Goal: Transaction & Acquisition: Purchase product/service

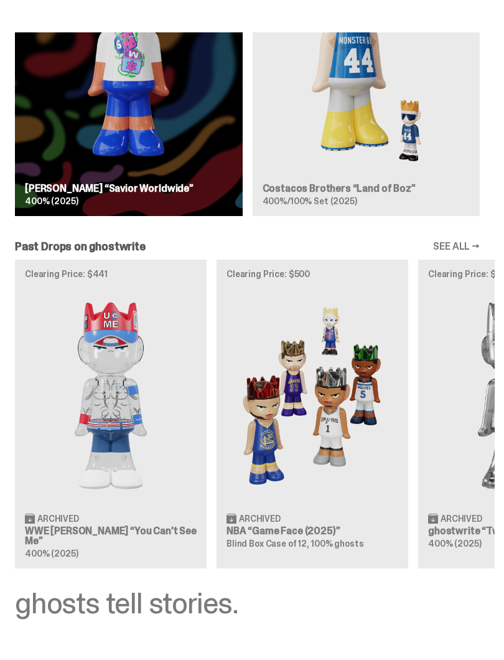
scroll to position [1902, 0]
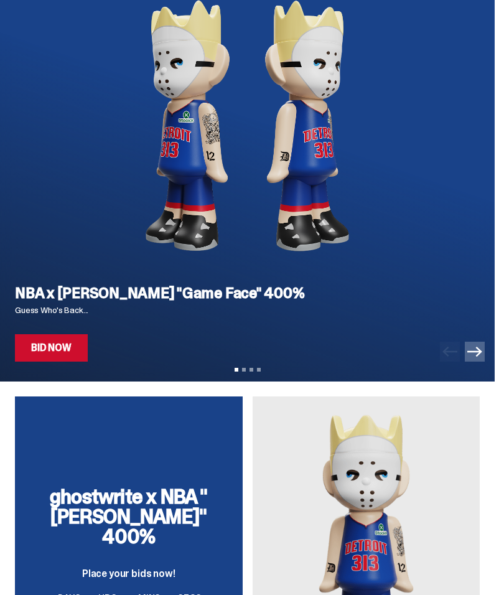
scroll to position [128, 0]
click at [45, 352] on link "Bid Now" at bounding box center [51, 347] width 73 height 27
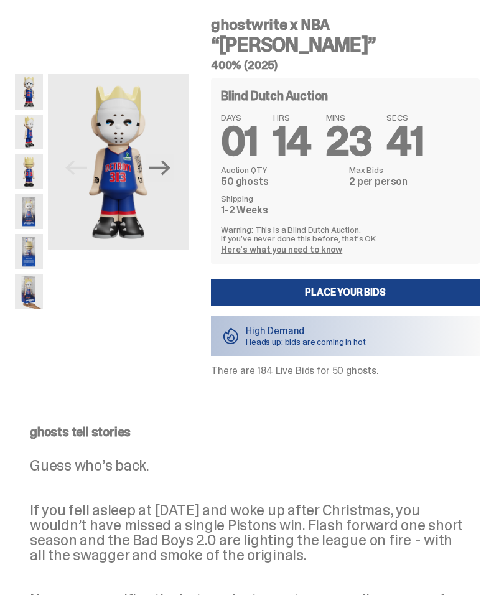
scroll to position [110, 0]
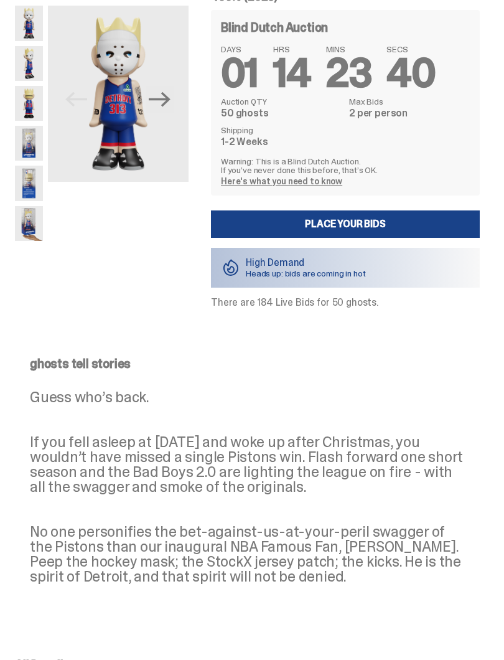
click at [18, 68] on img at bounding box center [29, 64] width 28 height 35
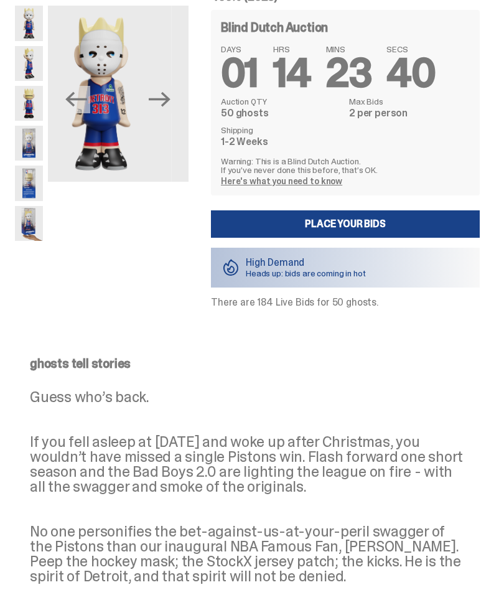
scroll to position [111, 0]
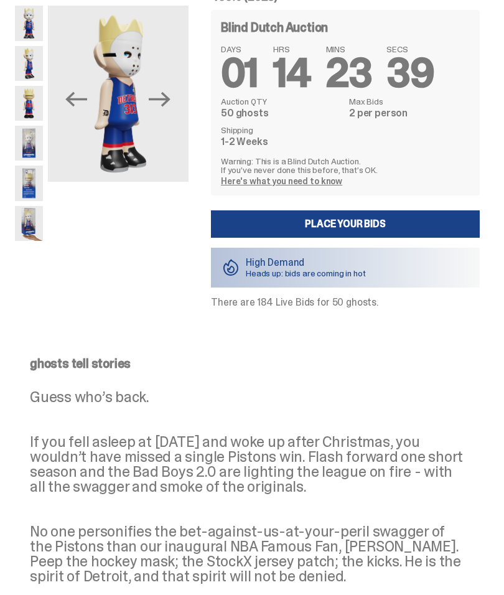
click at [32, 63] on img at bounding box center [29, 63] width 28 height 35
click at [32, 105] on img at bounding box center [29, 103] width 28 height 35
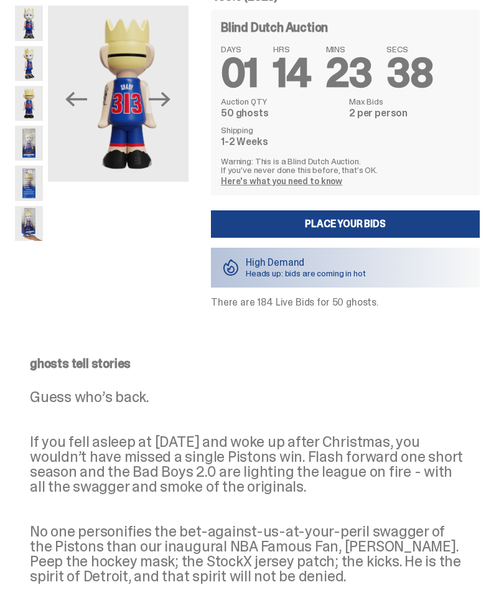
click at [29, 138] on img at bounding box center [29, 143] width 28 height 35
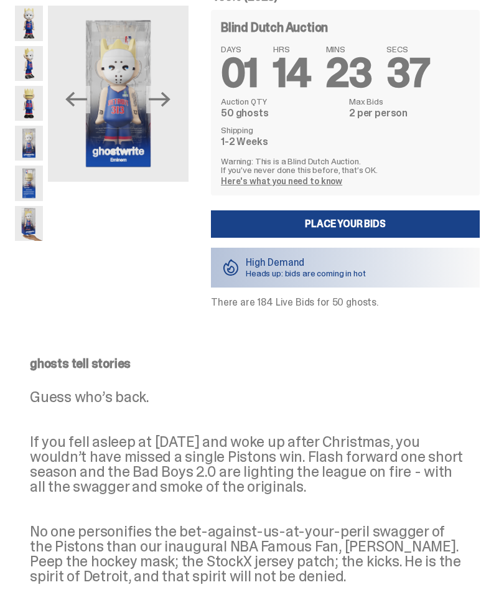
click at [29, 185] on img at bounding box center [29, 183] width 28 height 35
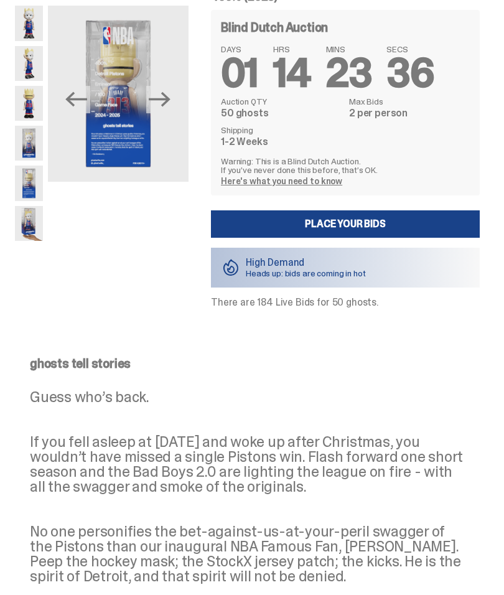
click at [35, 229] on img at bounding box center [29, 223] width 28 height 35
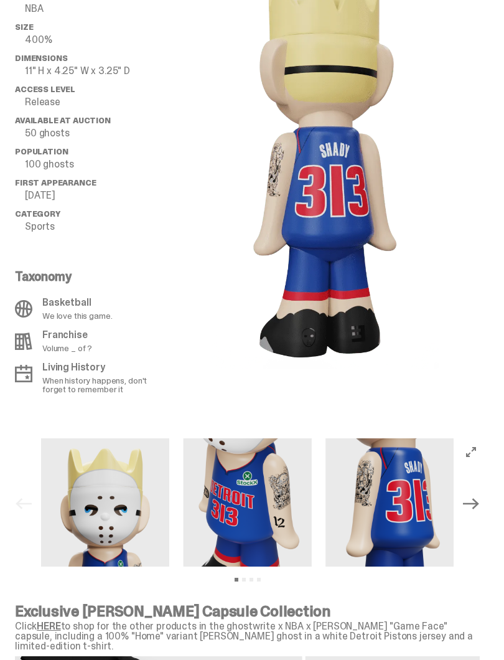
scroll to position [833, 0]
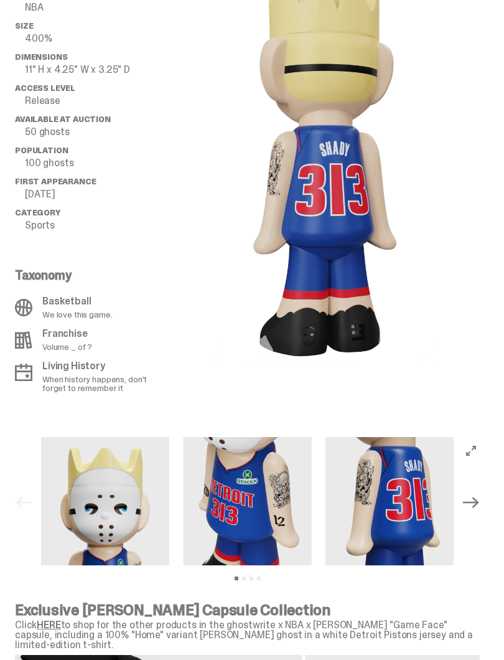
click at [4, 240] on div "All Details ghost “Eminem” League NBA Size 400% Dimensions 11" H x 4.25" W x 3.…" at bounding box center [247, 165] width 495 height 456
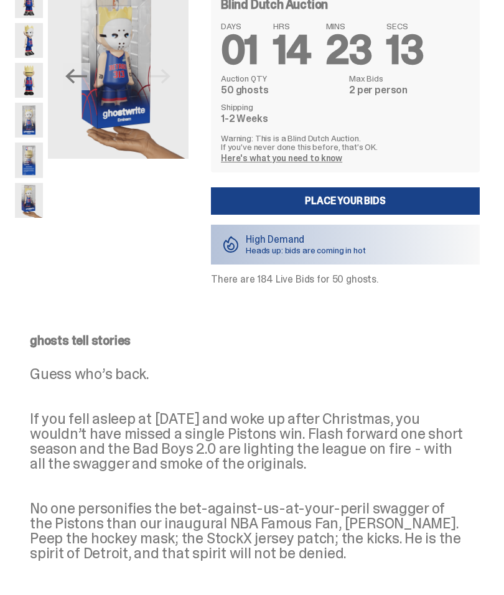
scroll to position [108, 0]
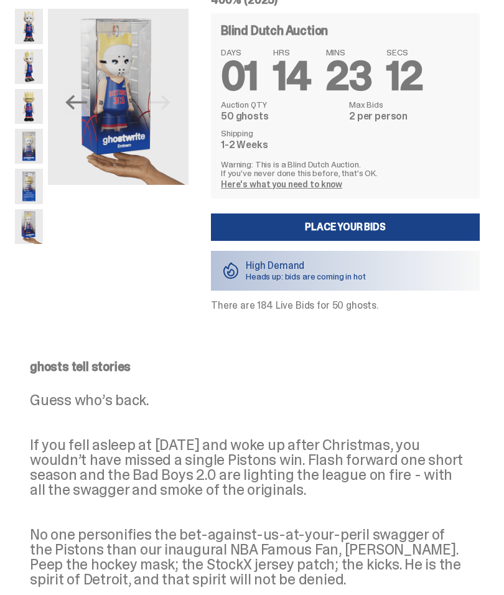
click at [467, 225] on link "Place your Bids" at bounding box center [345, 227] width 269 height 27
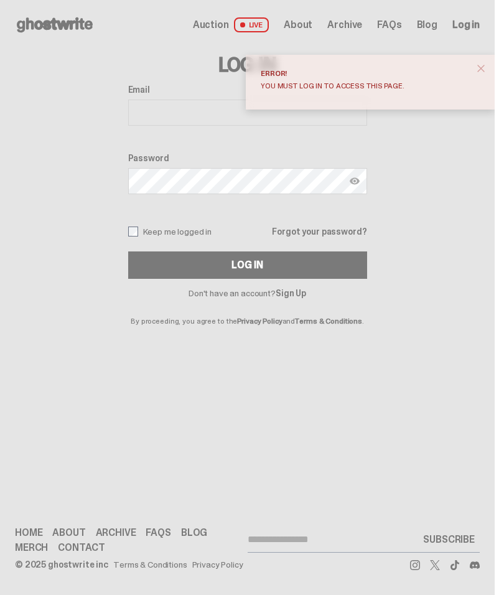
click at [492, 75] on button "close" at bounding box center [481, 68] width 22 height 22
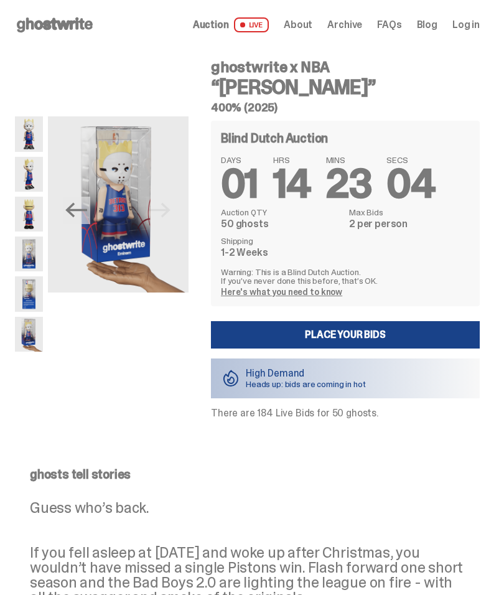
click at [23, 169] on img at bounding box center [29, 174] width 28 height 35
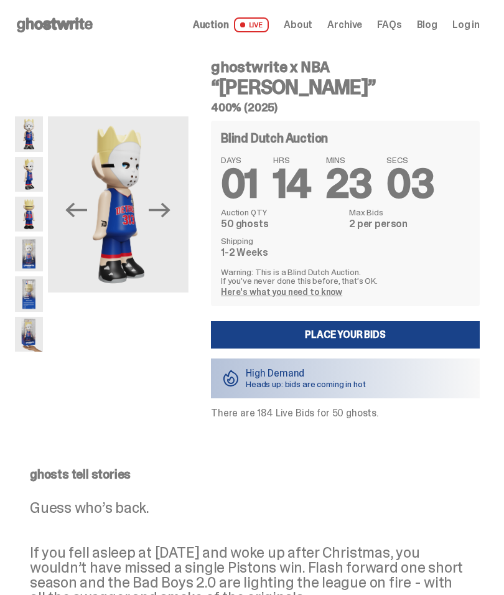
click at [32, 148] on img at bounding box center [29, 133] width 28 height 35
